Goal: Task Accomplishment & Management: Manage account settings

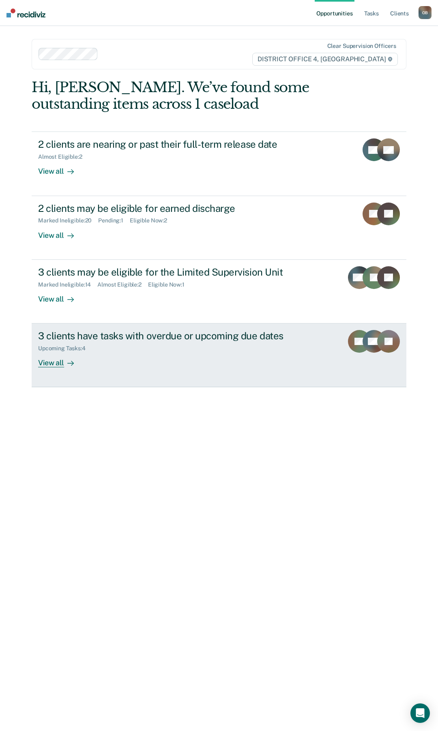
click at [61, 363] on div "View all" at bounding box center [60, 360] width 45 height 16
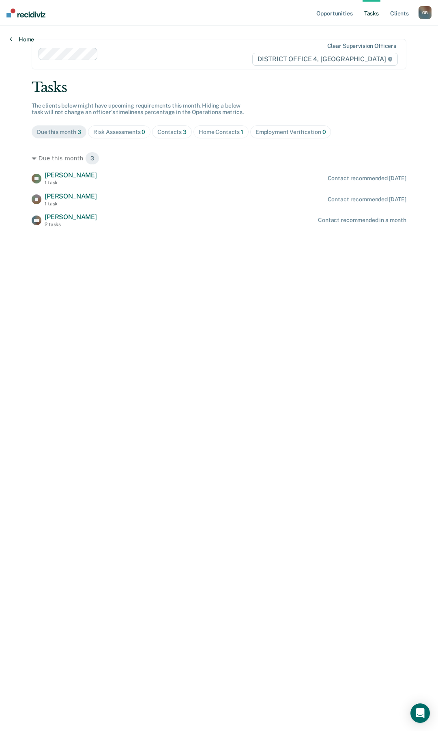
click at [21, 37] on link "Home" at bounding box center [22, 39] width 24 height 7
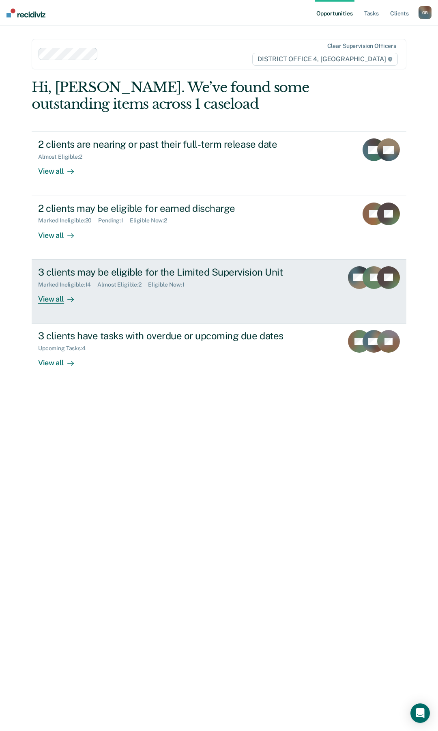
click at [55, 304] on link "3 clients may be eligible for the Limited Supervision Unit Marked Ineligible : …" at bounding box center [219, 292] width 375 height 64
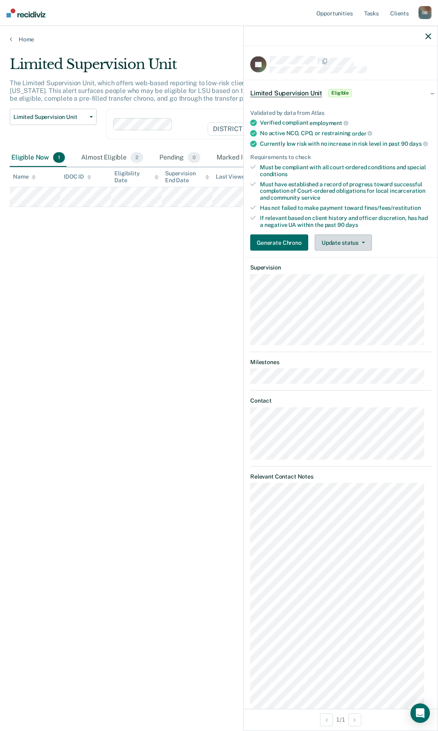
click at [351, 249] on button "Update status" at bounding box center [343, 243] width 57 height 16
click at [353, 282] on button "Mark Ineligible" at bounding box center [354, 275] width 78 height 13
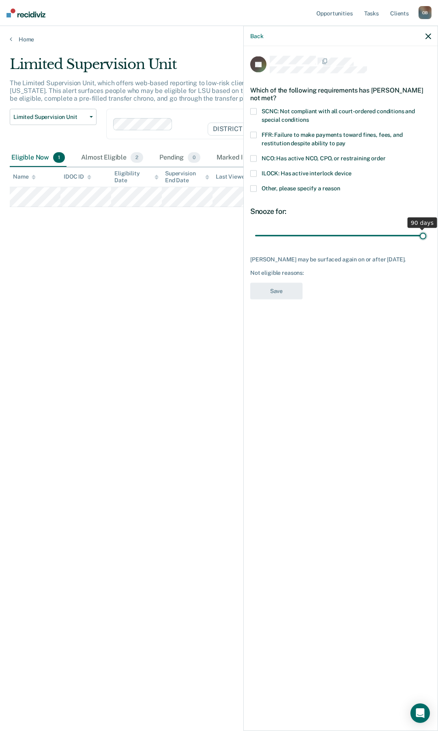
drag, startPoint x: 312, startPoint y: 236, endPoint x: 423, endPoint y: 236, distance: 110.8
type input "90"
click at [423, 236] on input "range" at bounding box center [340, 235] width 171 height 14
click at [285, 111] on span "SCNC: Not compliant with all court-ordered conditions and special conditions" at bounding box center [338, 115] width 153 height 15
click at [278, 293] on button "Save" at bounding box center [276, 291] width 52 height 17
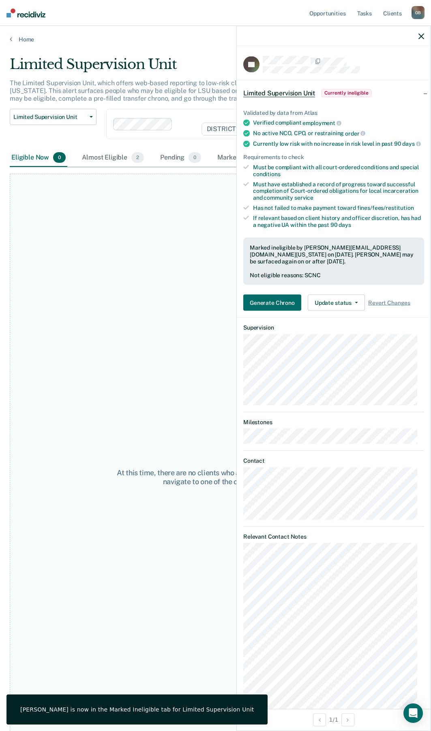
click at [420, 34] on icon "button" at bounding box center [422, 36] width 6 height 6
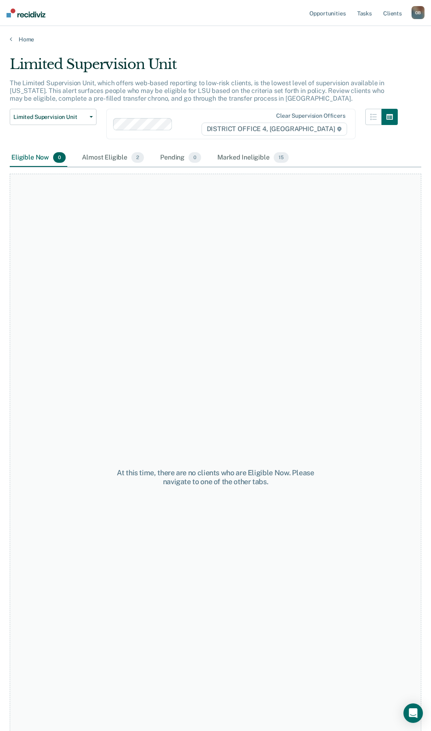
click at [22, 32] on div "Home" at bounding box center [215, 34] width 431 height 17
click at [25, 39] on link "Home" at bounding box center [216, 39] width 412 height 7
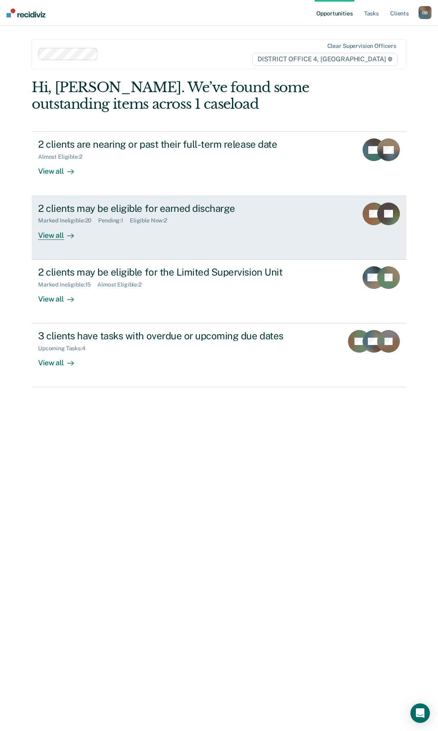
click at [39, 236] on div "View all" at bounding box center [60, 232] width 45 height 16
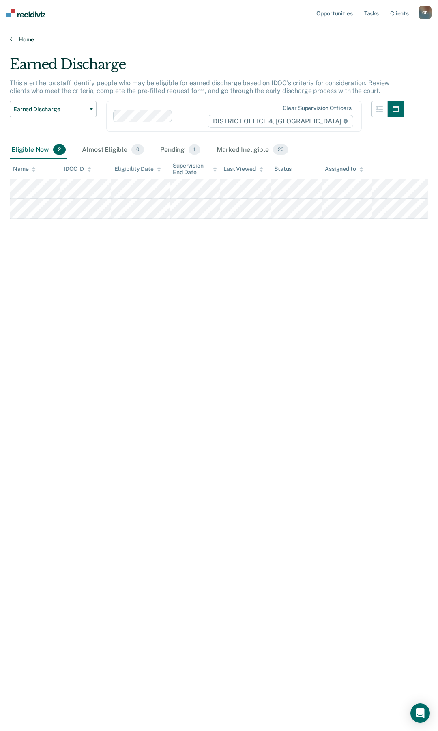
click at [28, 40] on link "Home" at bounding box center [219, 39] width 419 height 7
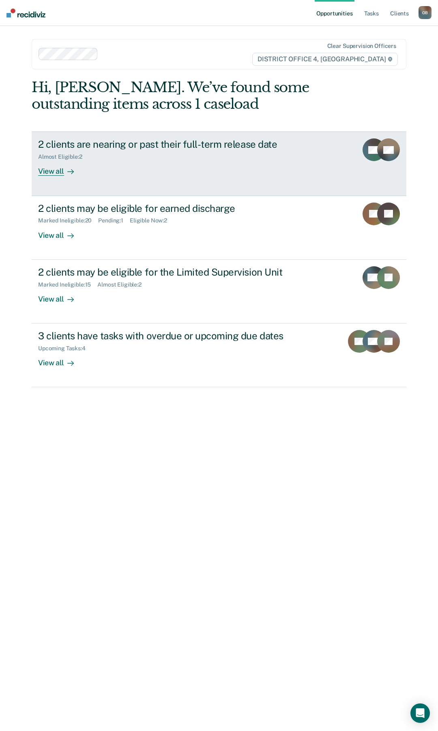
click at [61, 166] on div "View all" at bounding box center [60, 168] width 45 height 16
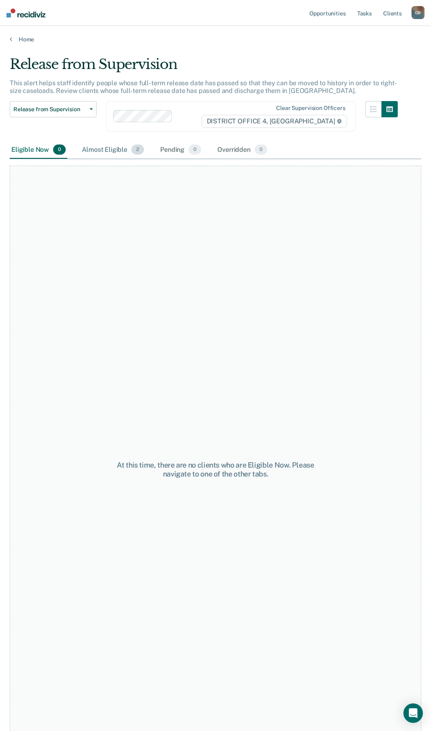
click at [97, 149] on div "Almost Eligible 2" at bounding box center [112, 150] width 65 height 18
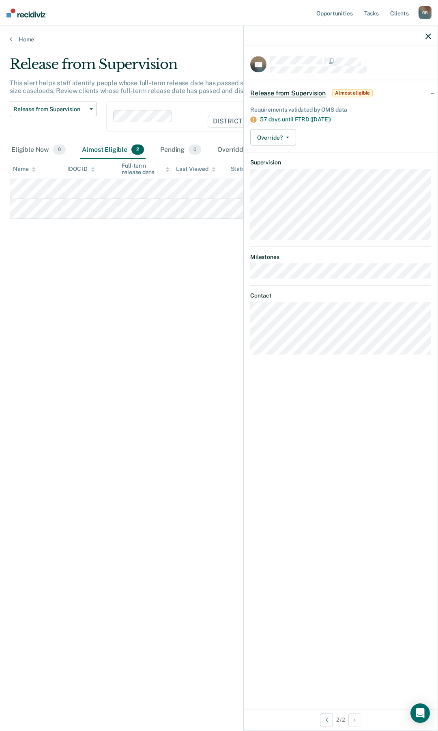
click at [180, 316] on div "Release from Supervision This alert helps staff identify people whose full-term…" at bounding box center [219, 363] width 419 height 614
click at [428, 36] on icon "button" at bounding box center [429, 36] width 6 height 6
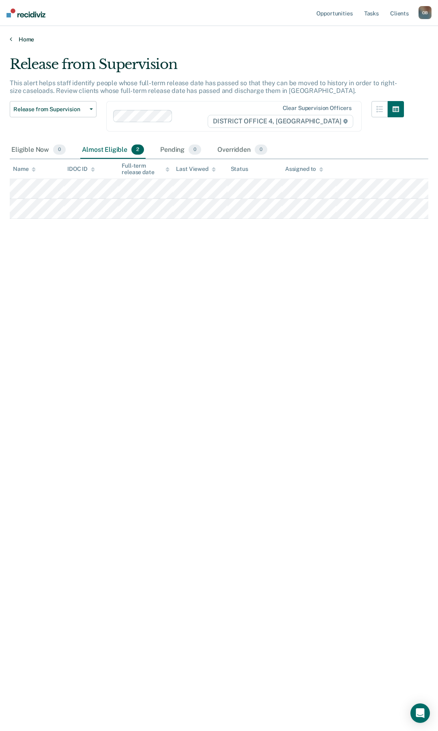
click at [28, 39] on link "Home" at bounding box center [219, 39] width 419 height 7
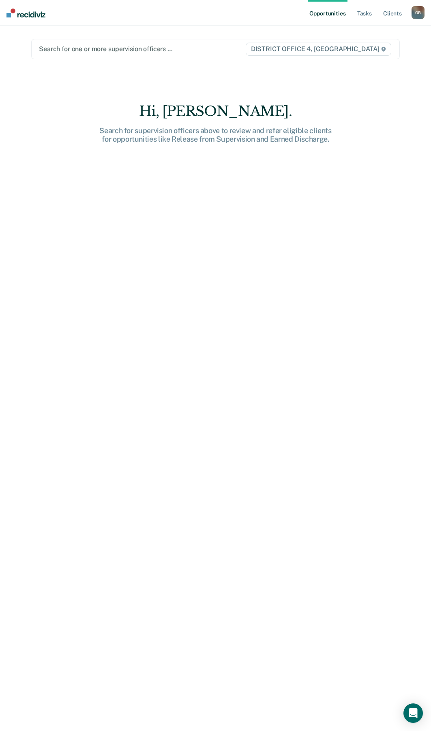
click at [88, 49] on div at bounding box center [142, 48] width 206 height 9
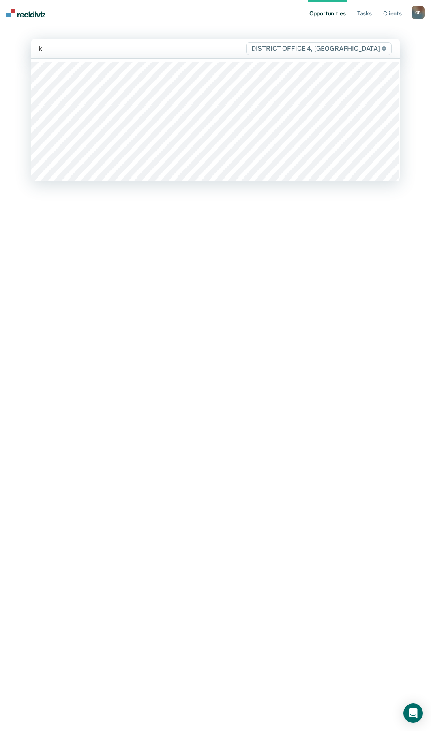
type input "ke"
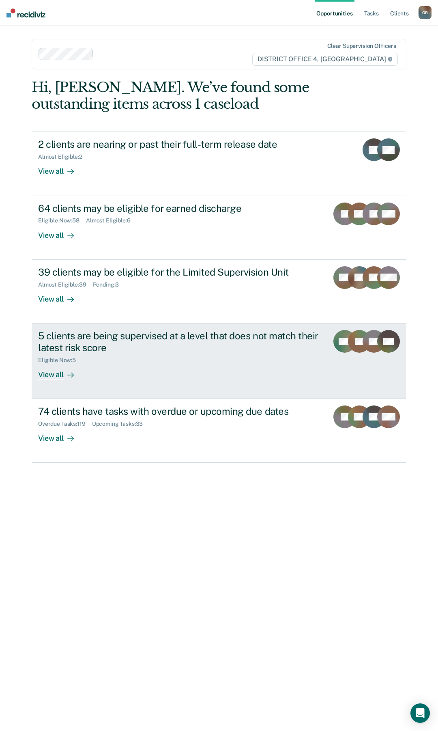
click at [39, 370] on div "View all" at bounding box center [60, 371] width 45 height 16
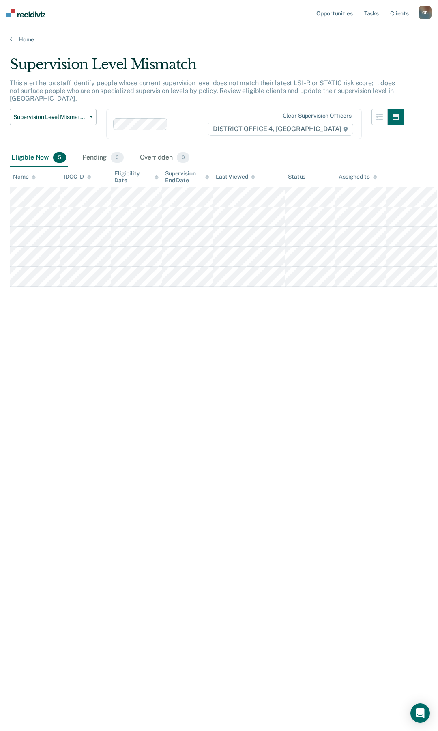
click at [28, 43] on main "Supervision Level Mismatch This alert helps staff identify people whose current…" at bounding box center [219, 385] width 438 height 685
click at [26, 37] on link "Home" at bounding box center [219, 39] width 419 height 7
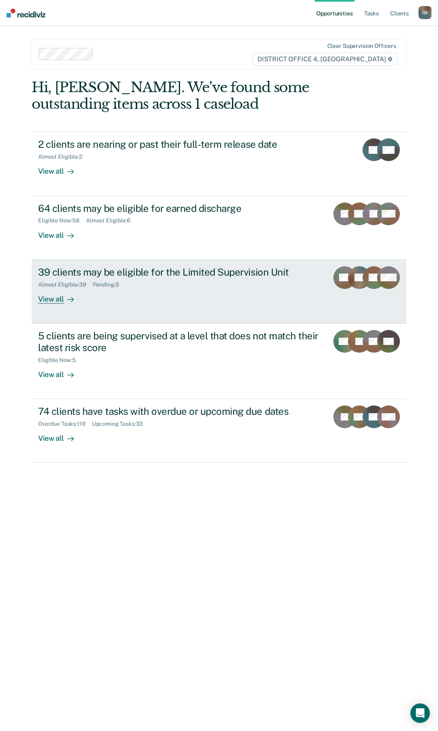
click at [48, 300] on div "View all" at bounding box center [60, 296] width 45 height 16
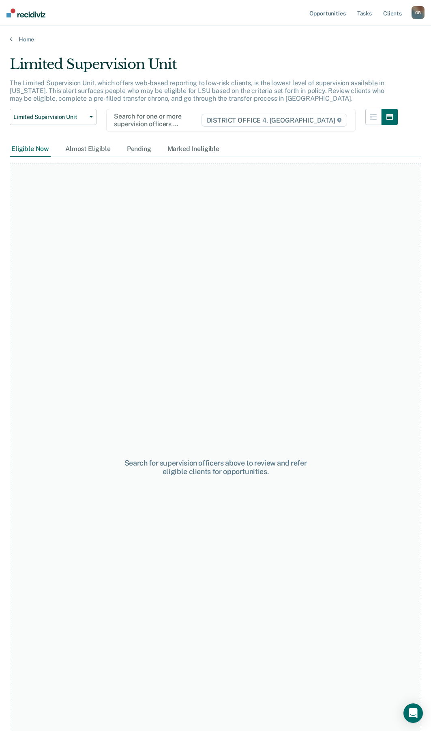
click at [84, 141] on div "Limited Supervision Unit Release from Supervision Earned Discharge Limited Supe…" at bounding box center [53, 125] width 87 height 32
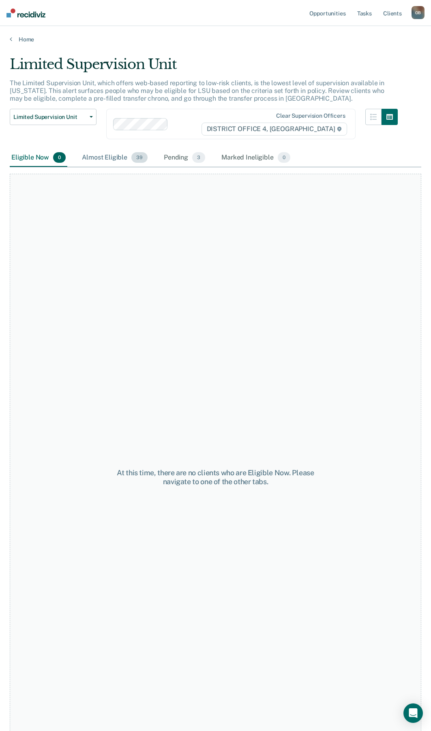
click at [108, 156] on div "Almost Eligible 39" at bounding box center [114, 158] width 69 height 18
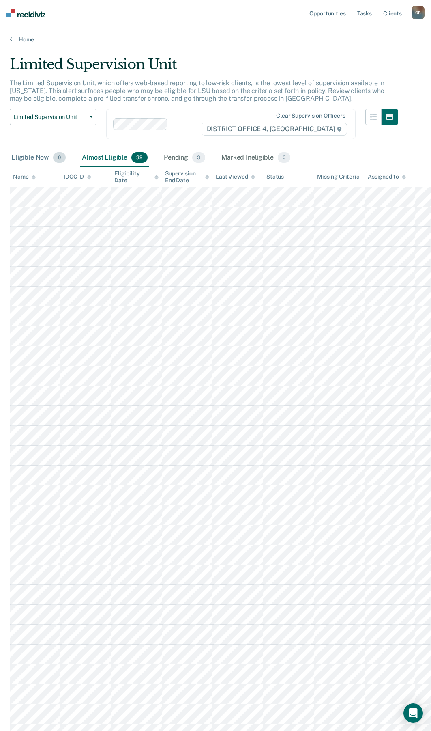
click at [34, 157] on div "Eligible Now 0" at bounding box center [39, 158] width 58 height 18
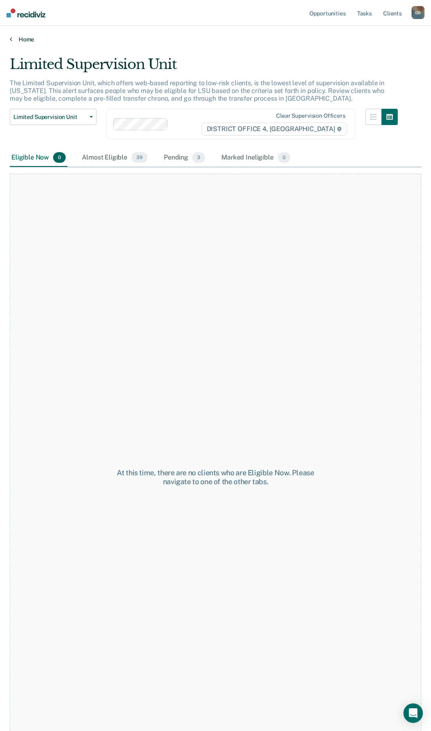
click at [18, 41] on link "Home" at bounding box center [216, 39] width 412 height 7
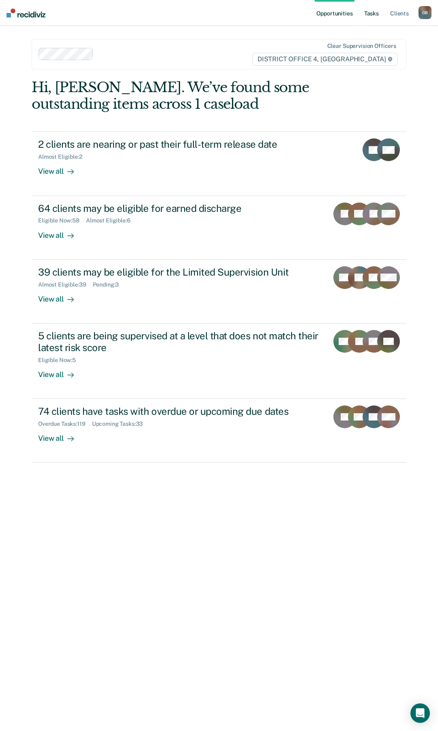
click at [373, 13] on link "Tasks" at bounding box center [372, 13] width 18 height 26
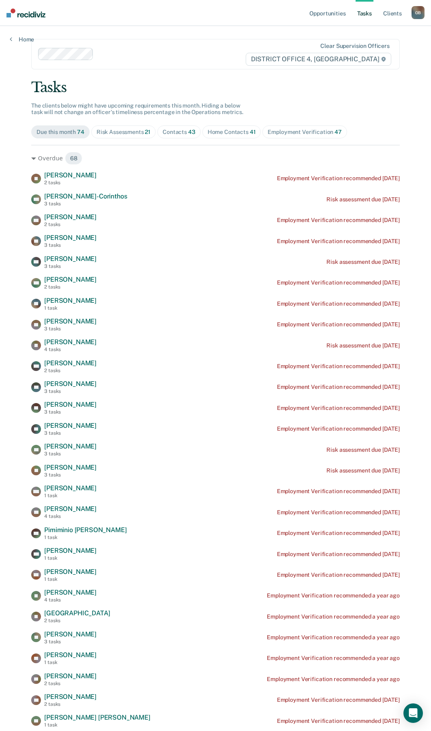
click at [138, 133] on div "Risk Assessments 21" at bounding box center [124, 132] width 54 height 7
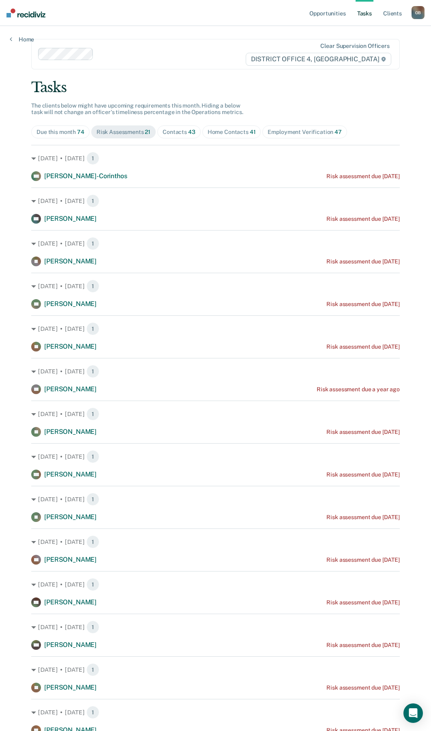
click at [299, 131] on div "Employment Verification 47" at bounding box center [305, 132] width 74 height 7
